Goal: Task Accomplishment & Management: Manage account settings

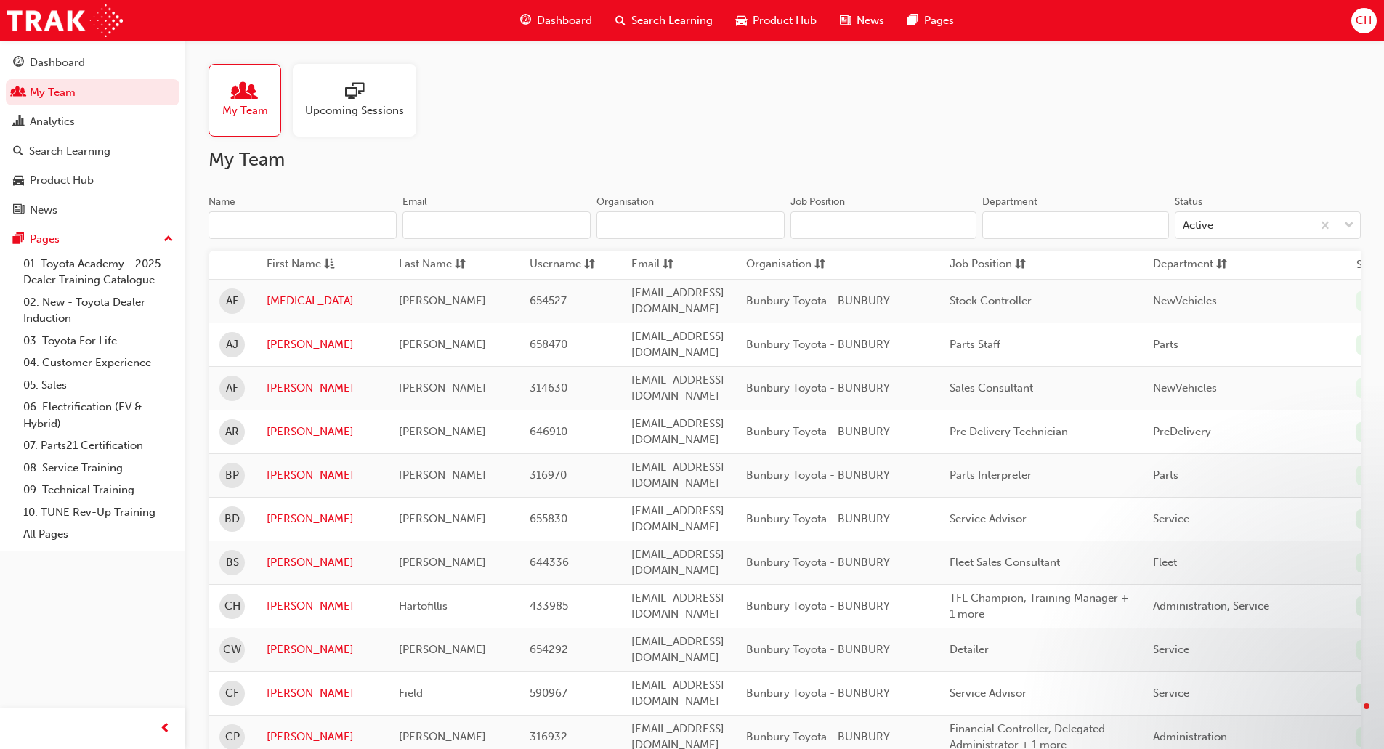
scroll to position [1644, 0]
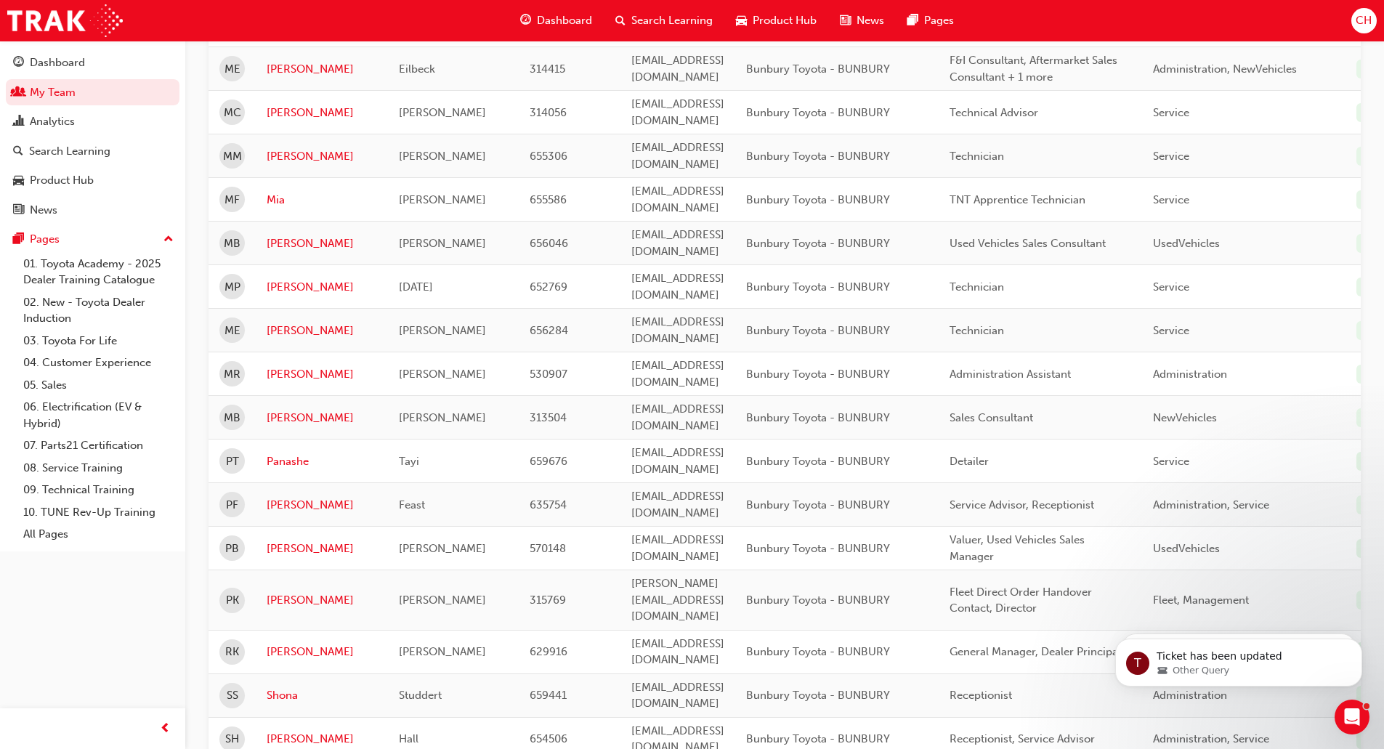
click at [1360, 19] on span "CH" at bounding box center [1364, 20] width 16 height 17
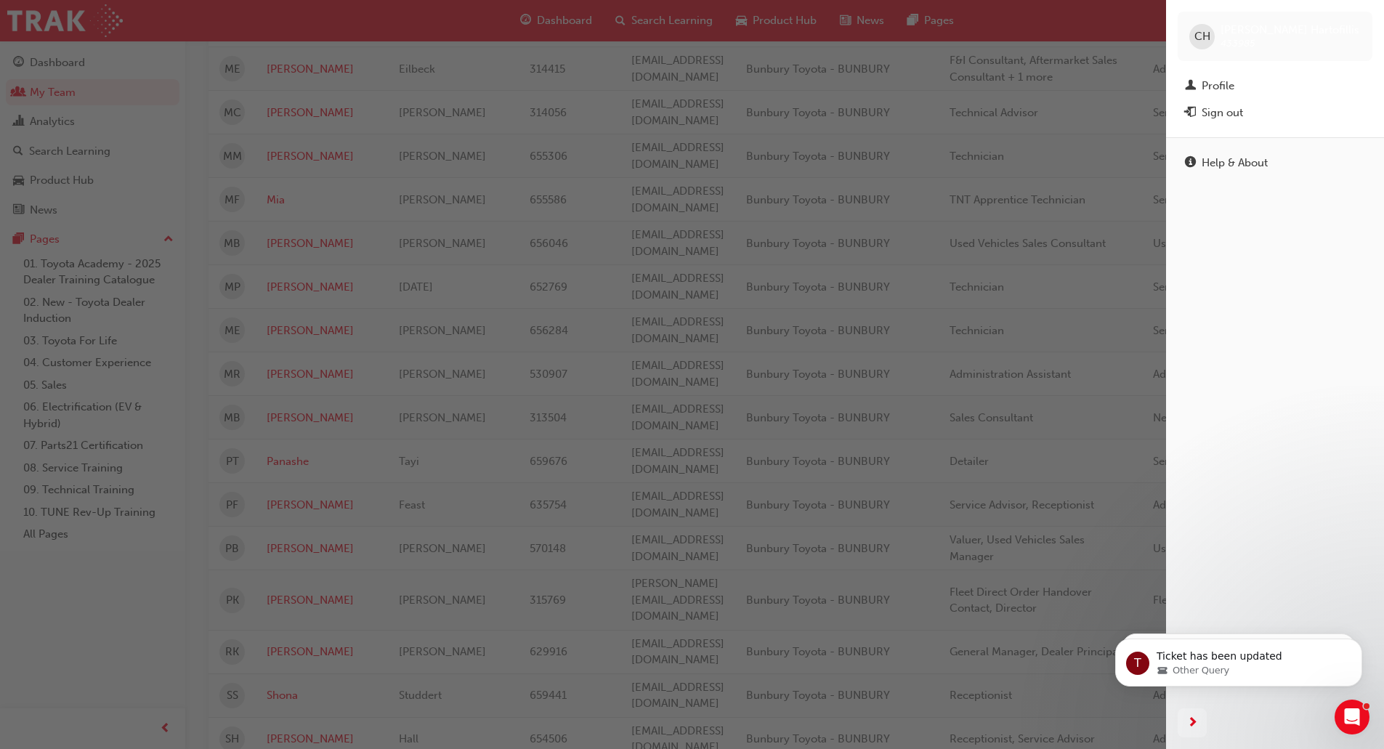
click at [1232, 118] on div "Sign out" at bounding box center [1222, 113] width 41 height 17
